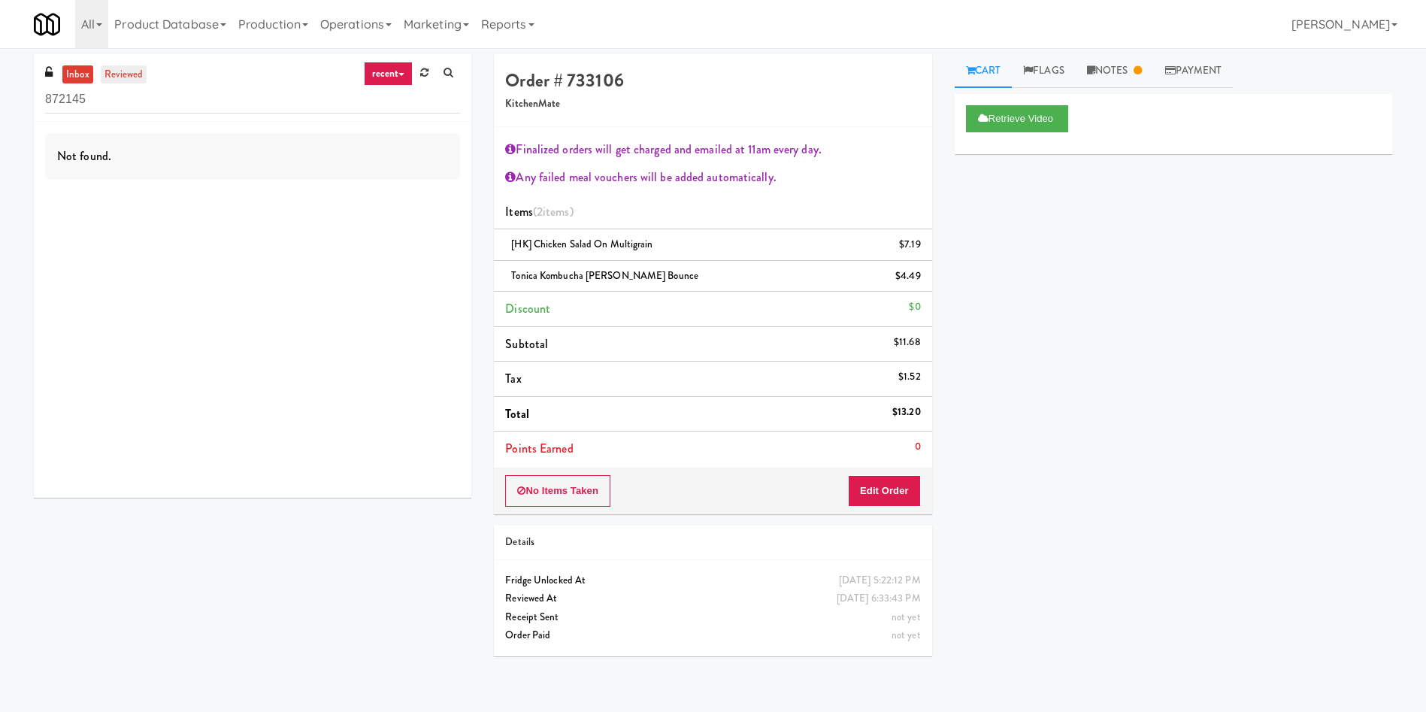
click at [131, 76] on link "reviewed" at bounding box center [124, 74] width 47 height 19
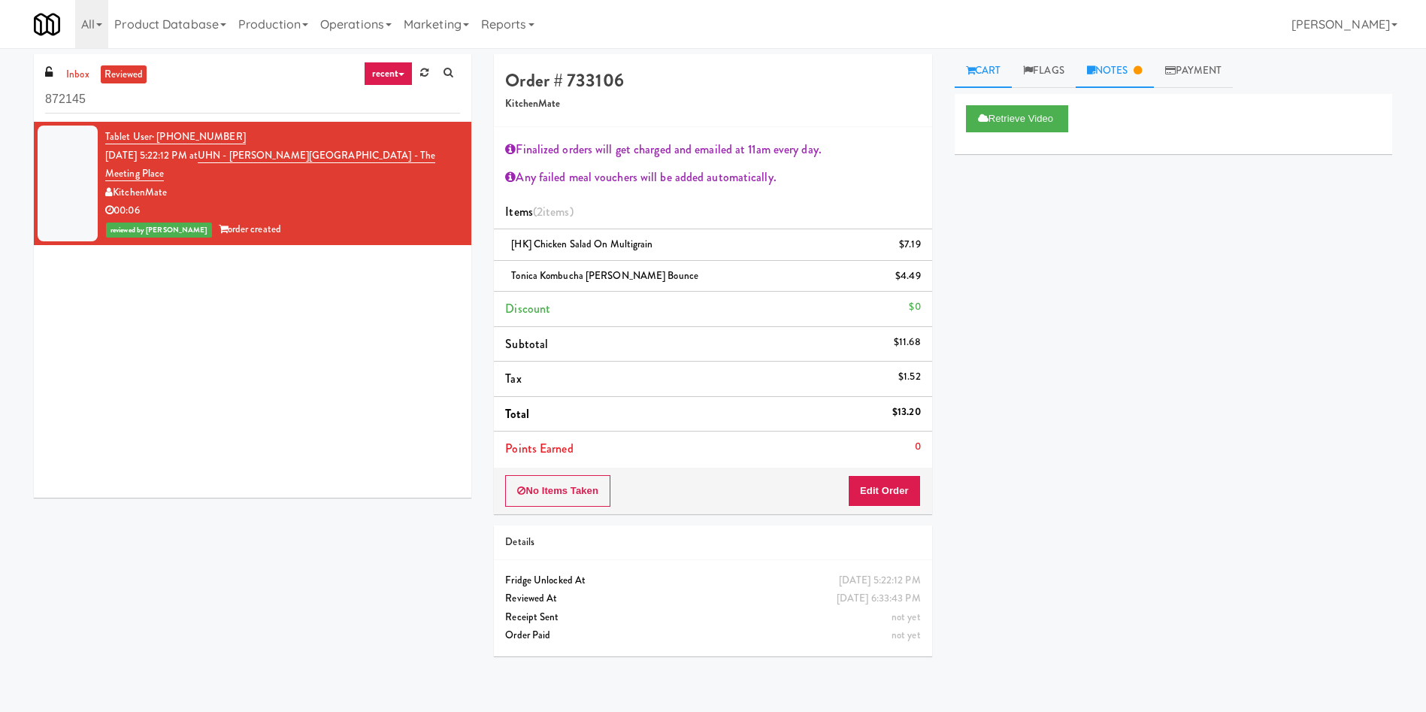
click at [1131, 64] on link "Notes" at bounding box center [1115, 71] width 78 height 34
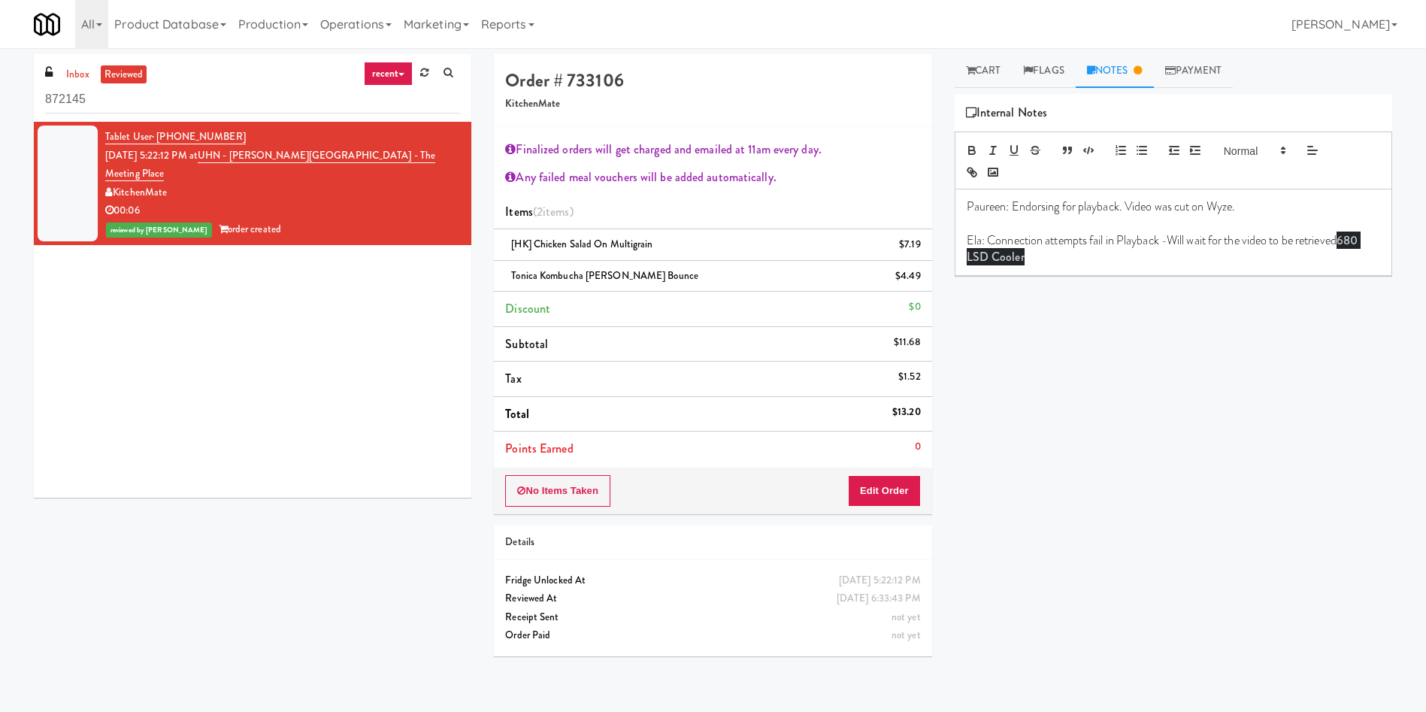
click at [1083, 261] on p "Ela: Connection attempts fail in Playback -Will wait for the video to be retrie…" at bounding box center [1173, 249] width 413 height 34
click at [1083, 260] on p "Ela: Connection attempts fail in Playback -Will wait for the video to be retrie…" at bounding box center [1173, 249] width 413 height 34
drag, startPoint x: 1079, startPoint y: 259, endPoint x: 931, endPoint y: 256, distance: 148.1
click at [931, 256] on div "Order # 733106 KitchenMate Finalized orders will get charged and emailed at 11a…" at bounding box center [943, 360] width 921 height 613
click at [332, 329] on div "Tablet User · (647) 571-2953 Aug 10, 2025 5:22:12 PM at UHN - Bickle Center - T…" at bounding box center [253, 310] width 438 height 376
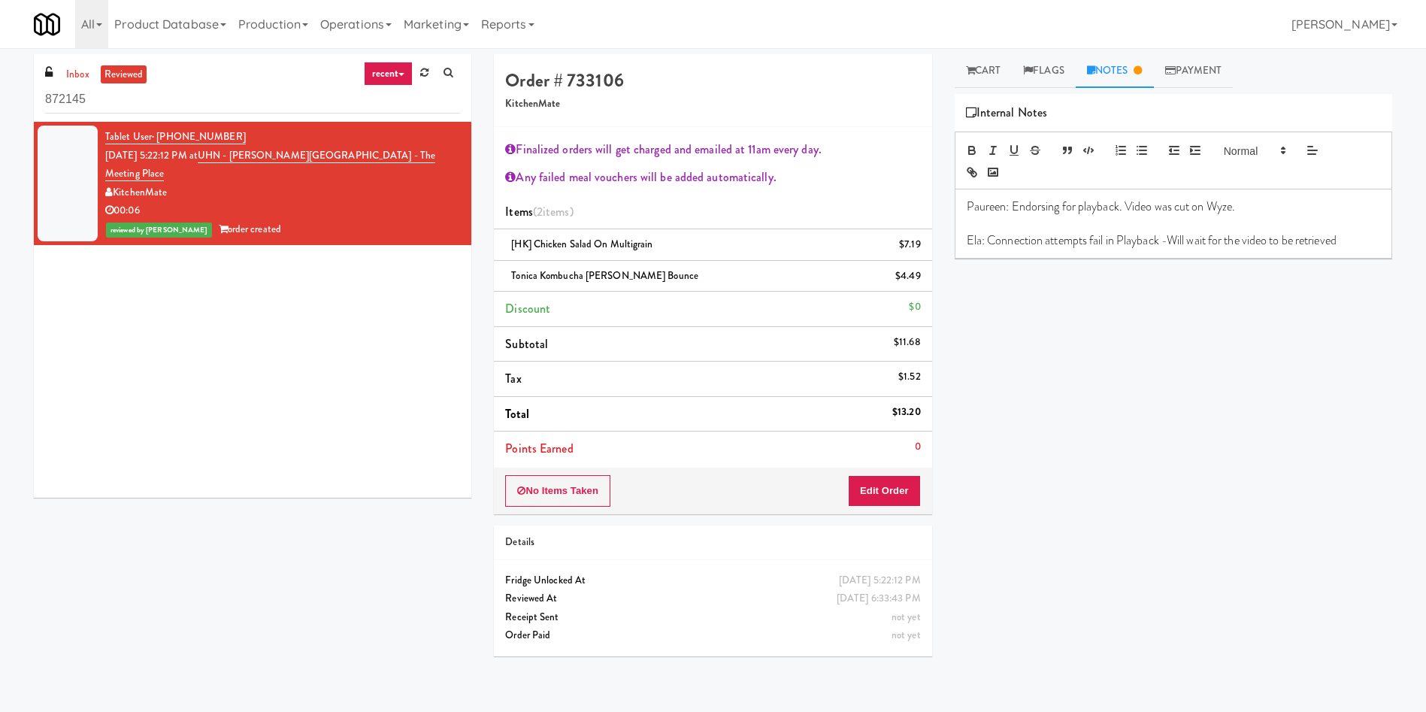
click at [1239, 281] on div "Retrieve Video Primary Flag Clear Flag if unable to determine what was taken or…" at bounding box center [1174, 376] width 438 height 564
click at [412, 306] on div "Tablet User · (647) 571-2953 Aug 10, 2025 5:22:12 PM at UHN - Bickle Center - T…" at bounding box center [253, 310] width 438 height 376
click at [983, 72] on link "Cart" at bounding box center [984, 71] width 58 height 34
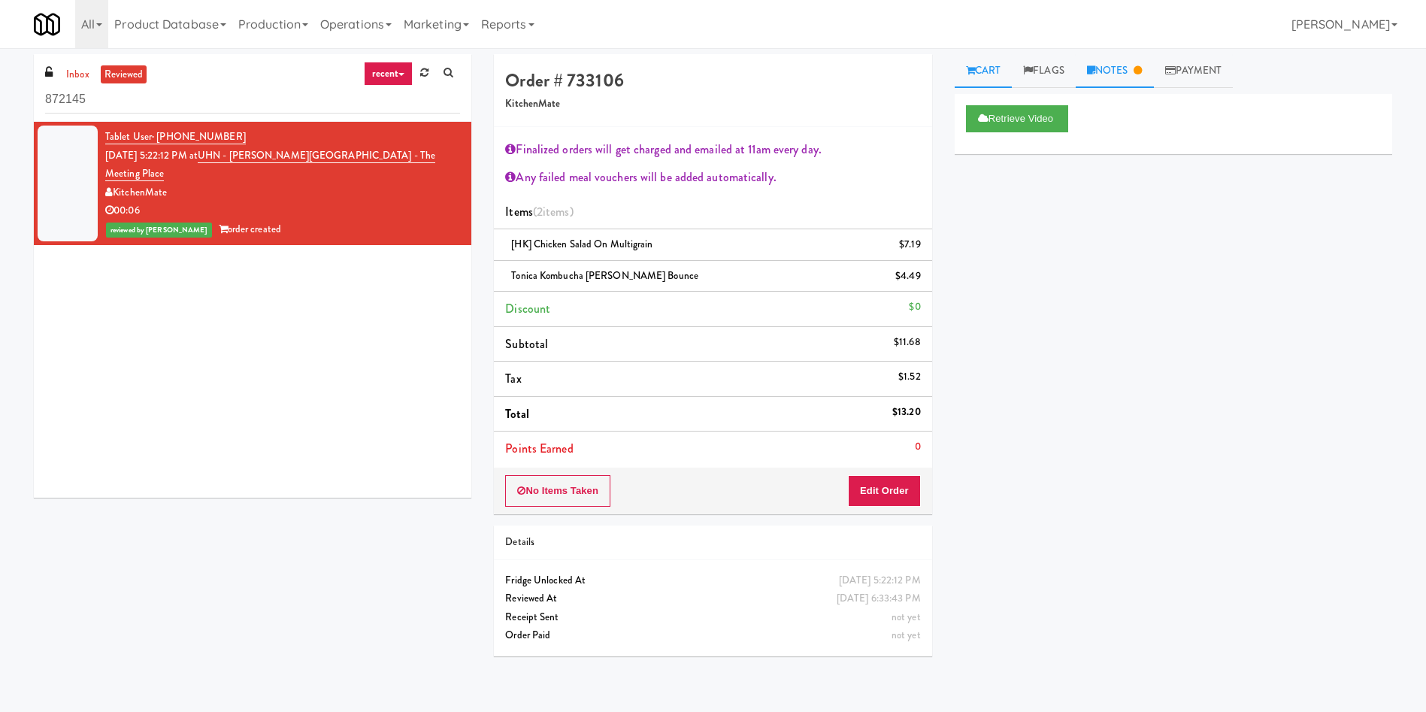
click at [1131, 73] on link "Notes" at bounding box center [1115, 71] width 78 height 34
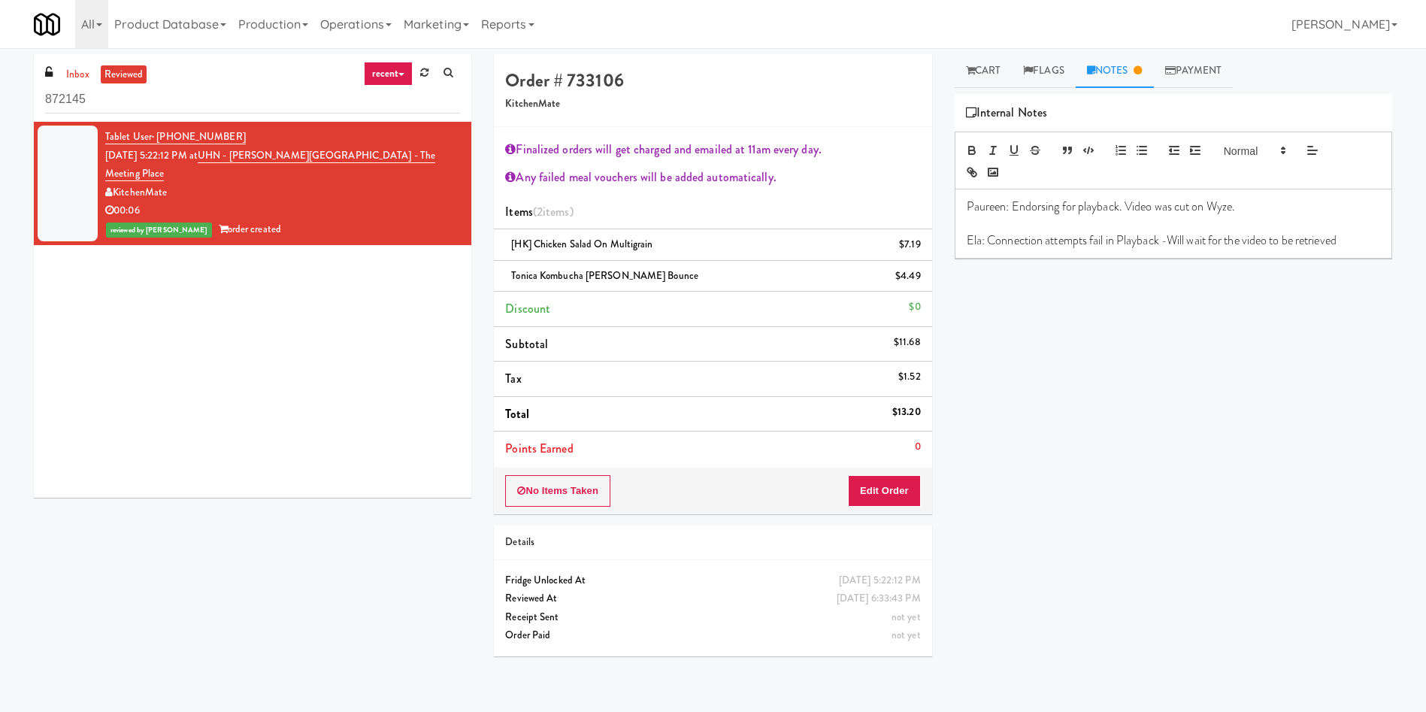
drag, startPoint x: 1164, startPoint y: 244, endPoint x: 1356, endPoint y: 232, distance: 192.1
click at [1356, 232] on p "Ela: Connection attempts fail in Playback -Will wait for the video to be retrie…" at bounding box center [1173, 240] width 413 height 17
click at [1357, 231] on p at bounding box center [1173, 224] width 413 height 17
drag, startPoint x: 1367, startPoint y: 242, endPoint x: 1193, endPoint y: 240, distance: 173.7
click at [1193, 240] on div "Paureen: Endorsing for playback. Video was cut on Wyze. Ela: Connection attempt…" at bounding box center [1173, 223] width 436 height 68
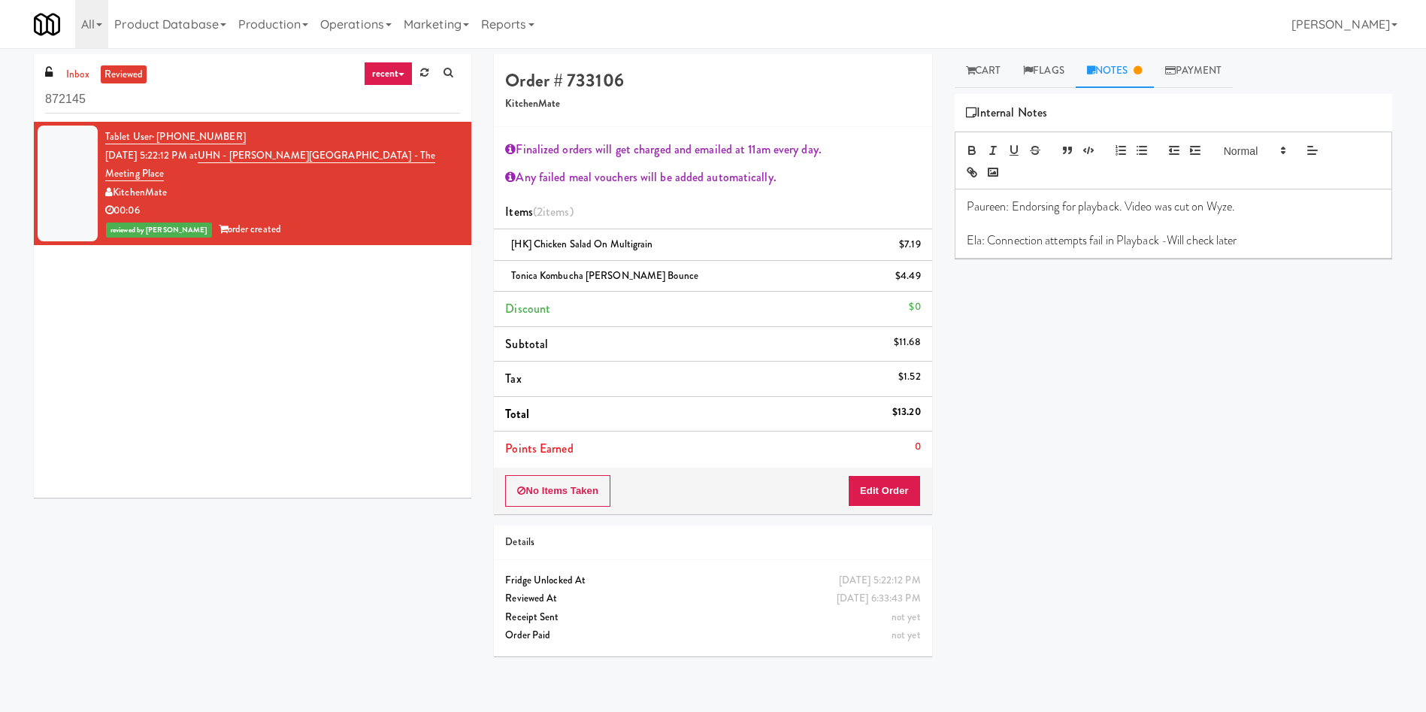
click at [1183, 384] on div "Retrieve Video Primary Flag Clear Flag if unable to determine what was taken or…" at bounding box center [1174, 376] width 438 height 564
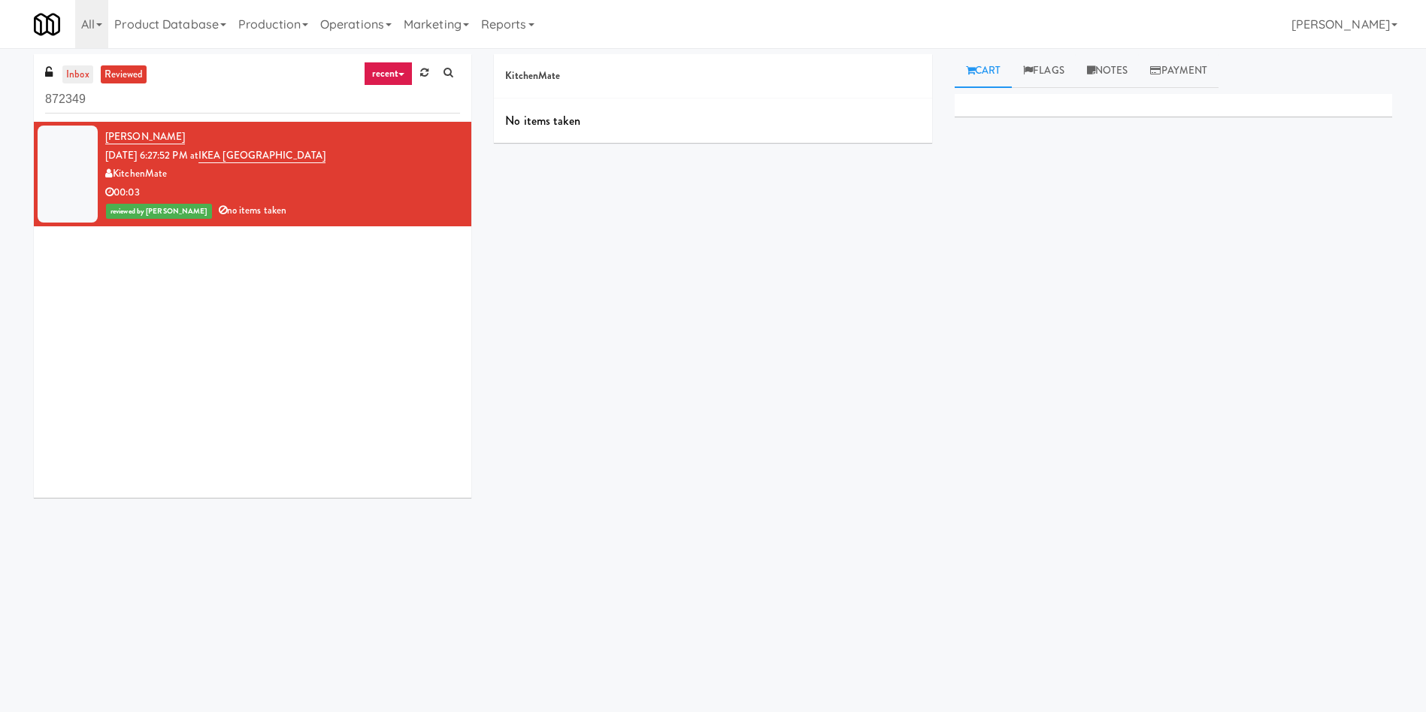
click at [72, 80] on link "inbox" at bounding box center [77, 74] width 31 height 19
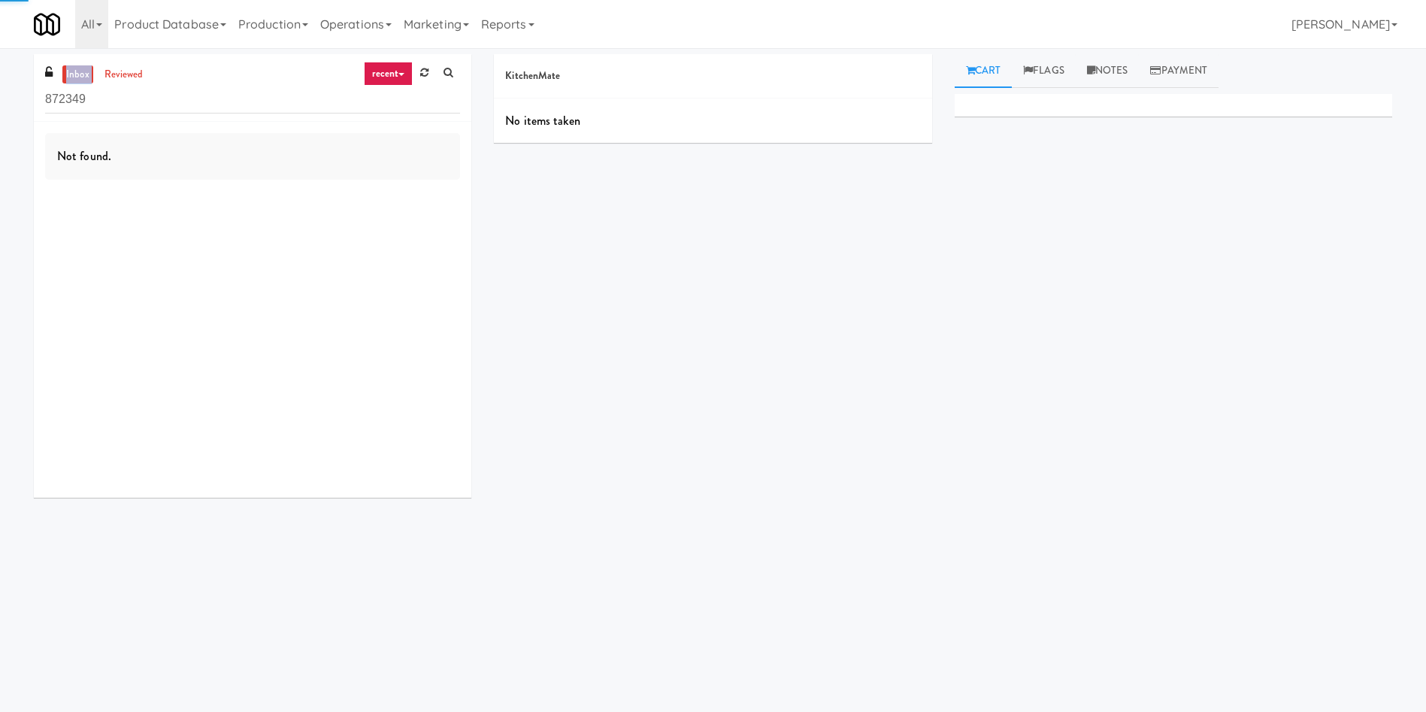
click at [72, 80] on link "inbox" at bounding box center [77, 74] width 31 height 19
click at [130, 75] on link "reviewed" at bounding box center [124, 74] width 47 height 19
